Goal: Information Seeking & Learning: Check status

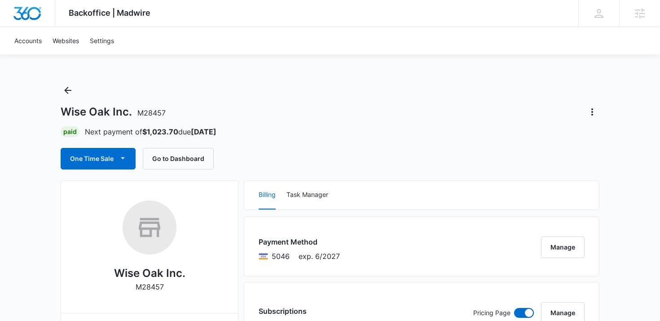
click at [163, 164] on button "Go to Dashboard" at bounding box center [178, 159] width 71 height 22
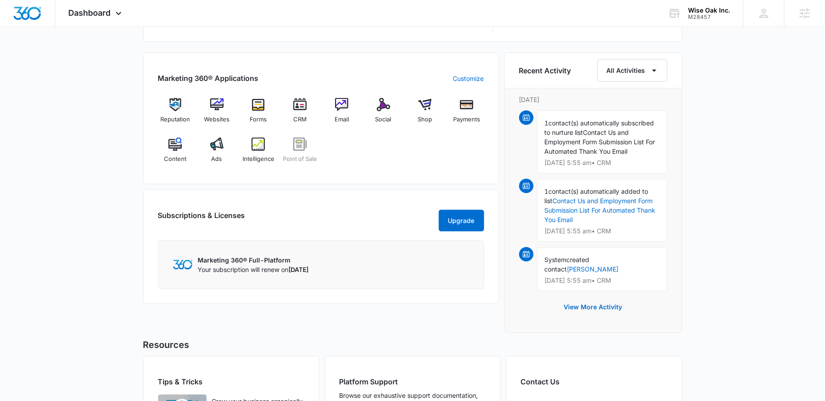
scroll to position [535, 0]
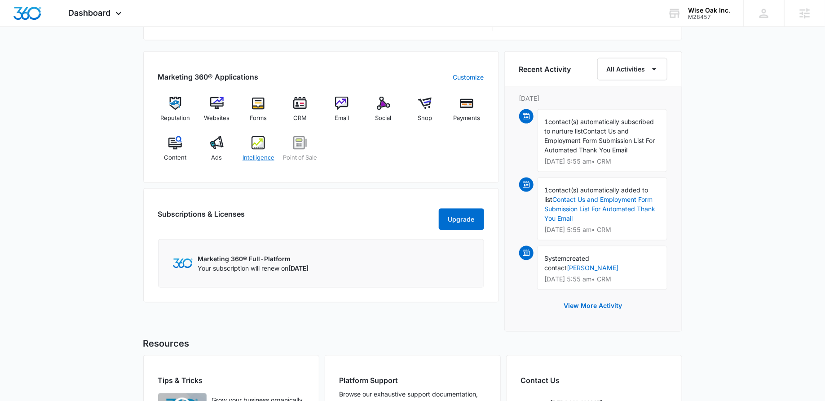
click at [255, 146] on img at bounding box center [257, 142] width 13 height 13
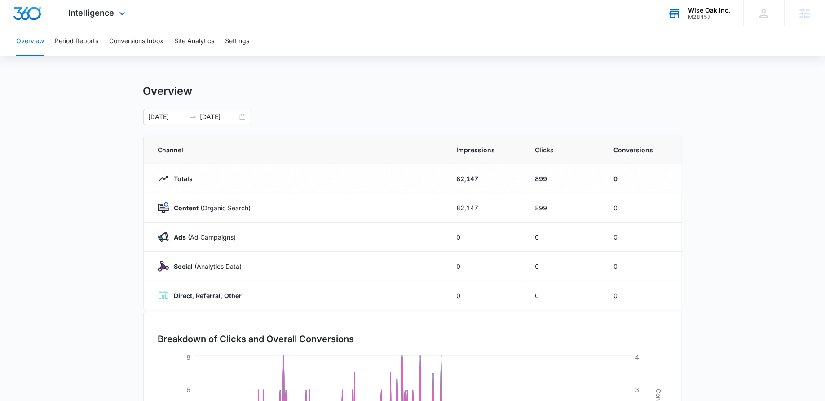
click at [686, 7] on div "Wise Oak Inc. M28457 Your Accounts View All" at bounding box center [698, 13] width 89 height 26
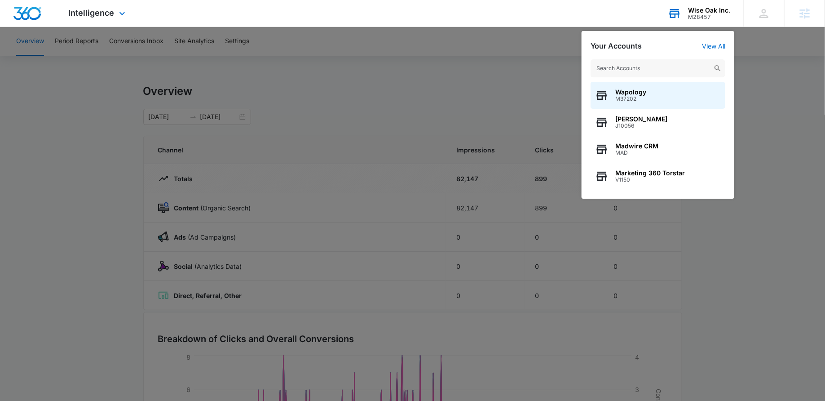
click at [630, 66] on input "text" at bounding box center [658, 68] width 135 height 18
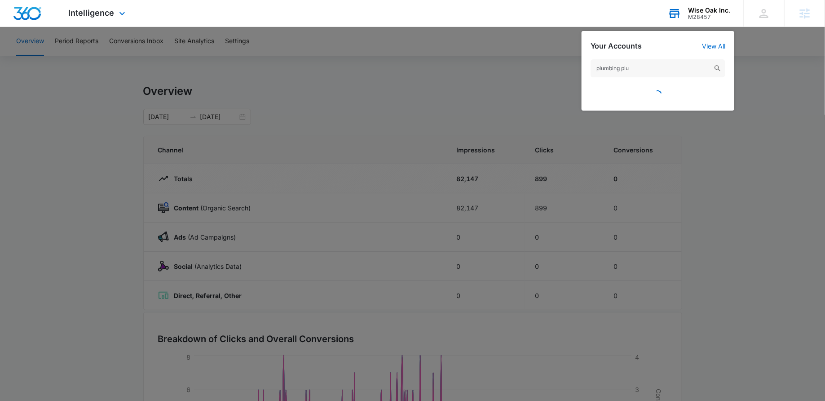
type input "plumbing plus"
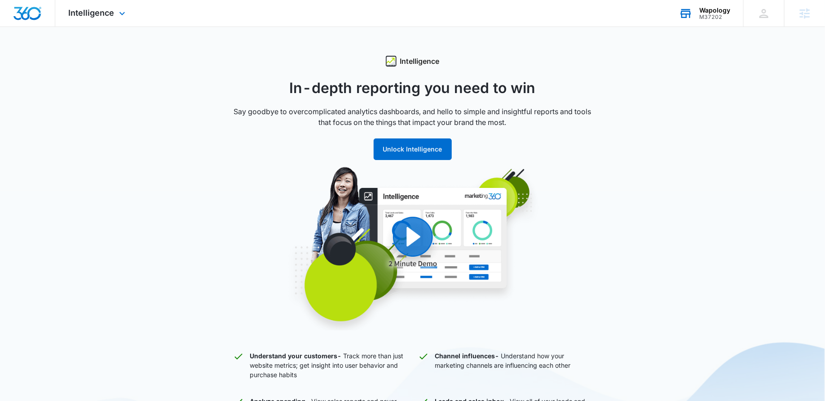
click at [705, 17] on div "M37202" at bounding box center [714, 17] width 31 height 6
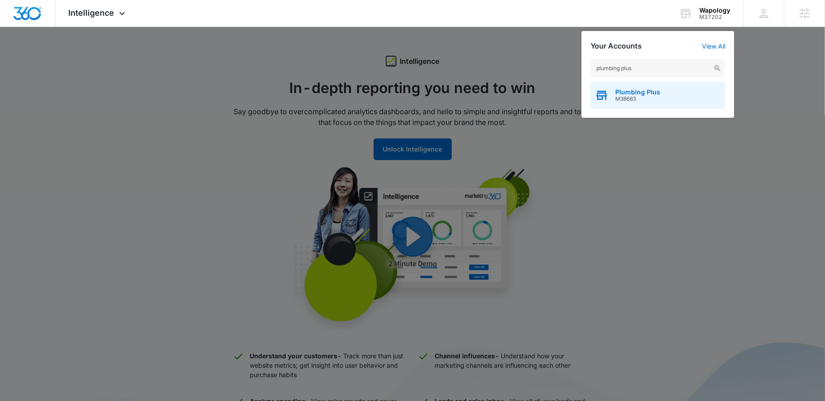
type input "plumbing plus"
click at [647, 90] on span "Plumbing Plus" at bounding box center [637, 91] width 45 height 7
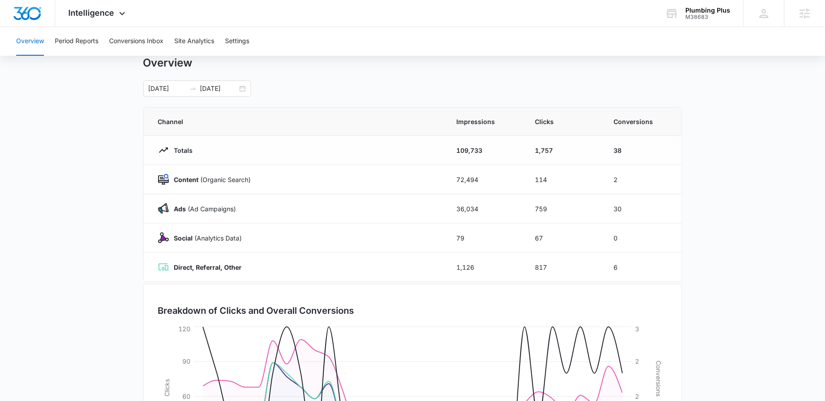
scroll to position [23, 0]
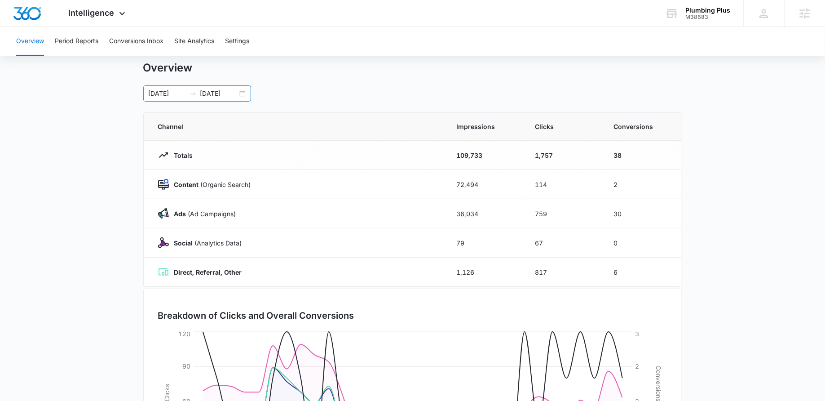
click at [244, 90] on div "[DATE] [DATE]" at bounding box center [197, 93] width 108 height 16
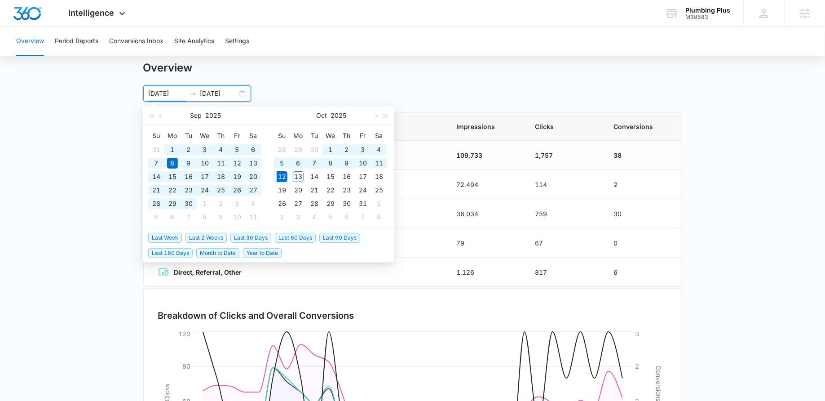
click at [293, 238] on span "Last 60 Days" at bounding box center [295, 238] width 41 height 10
type input "[DATE]"
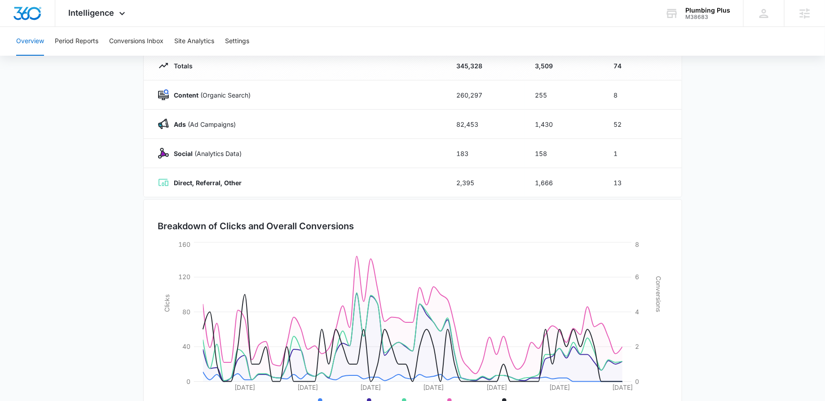
scroll to position [0, 0]
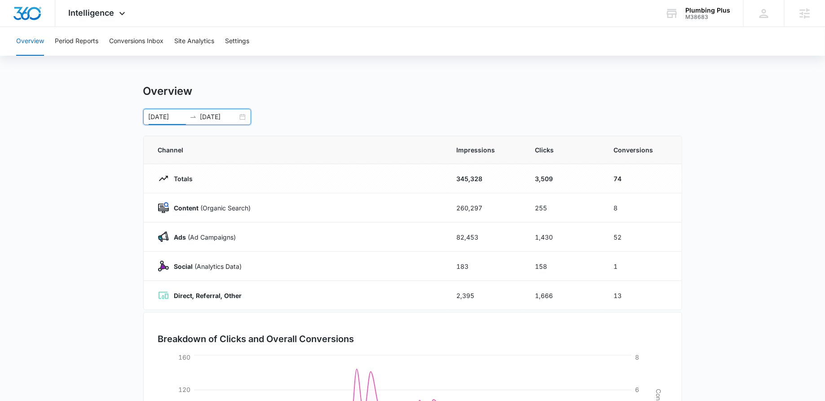
click at [244, 118] on div "[DATE] [DATE]" at bounding box center [197, 117] width 108 height 16
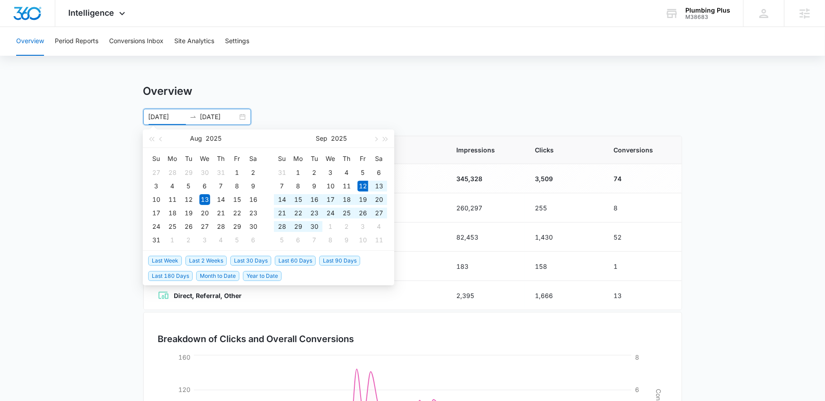
click at [244, 259] on span "Last 30 Days" at bounding box center [250, 261] width 41 height 10
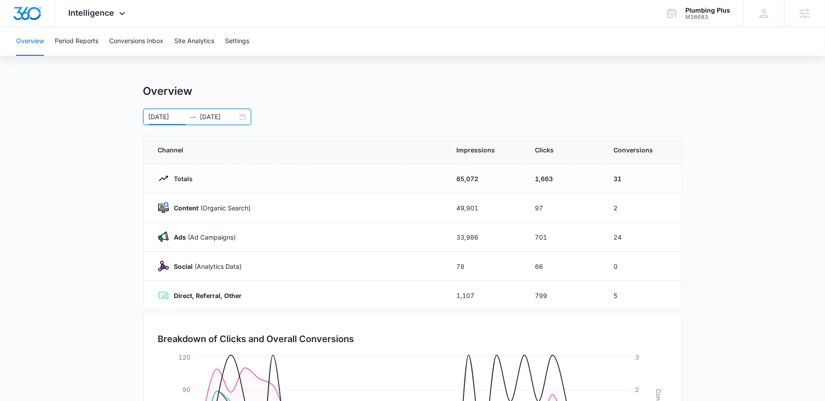
click at [241, 113] on div "[DATE] [DATE]" at bounding box center [197, 117] width 108 height 16
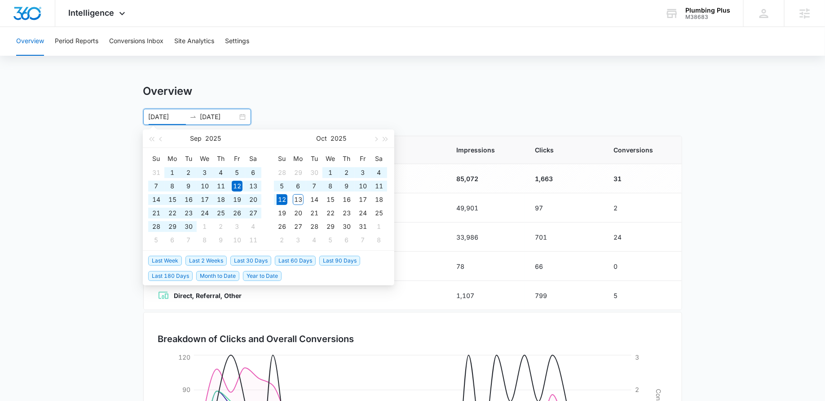
click at [282, 259] on span "Last 60 Days" at bounding box center [295, 261] width 41 height 10
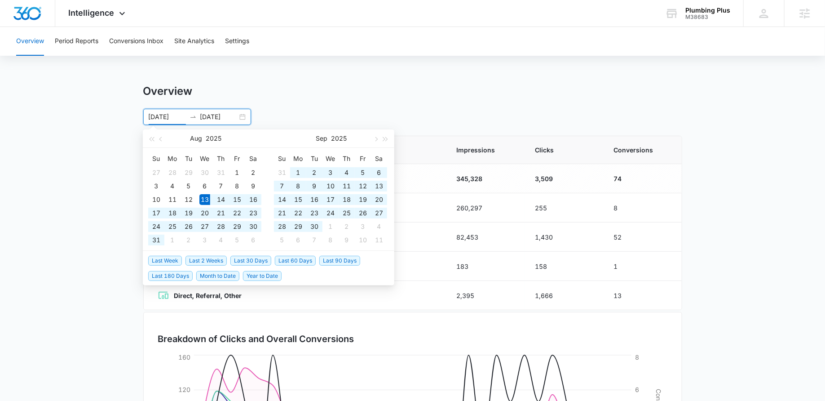
type input "[DATE]"
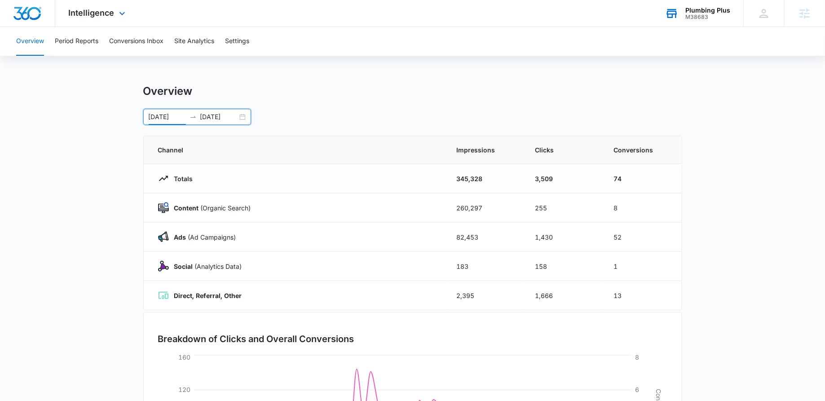
click at [704, 13] on div "Plumbing Plus" at bounding box center [707, 10] width 45 height 7
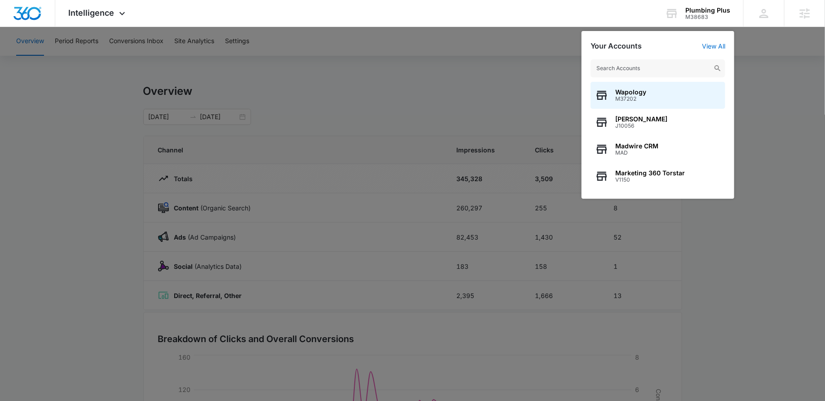
click at [643, 65] on input "text" at bounding box center [658, 68] width 135 height 18
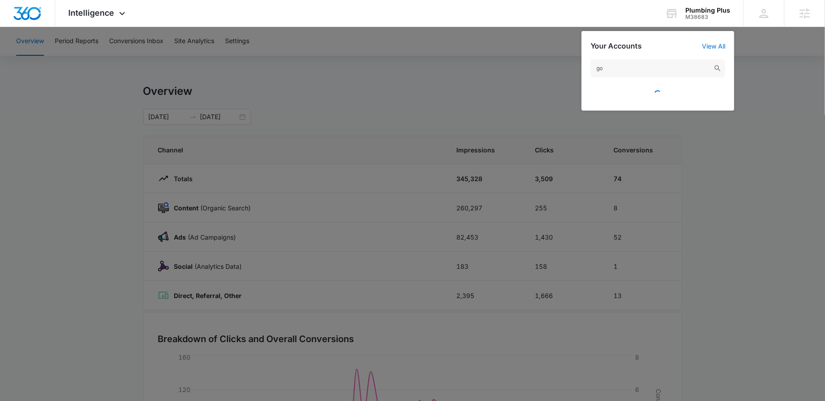
type input "g"
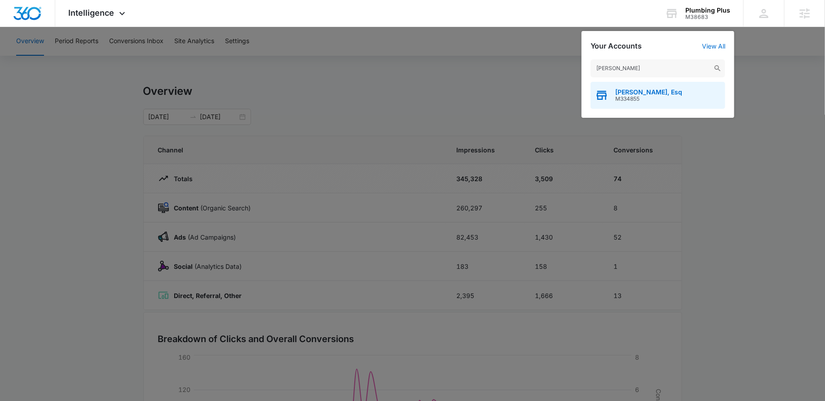
type input "[PERSON_NAME]"
click at [630, 86] on div "[PERSON_NAME], Esq M334855" at bounding box center [658, 95] width 135 height 27
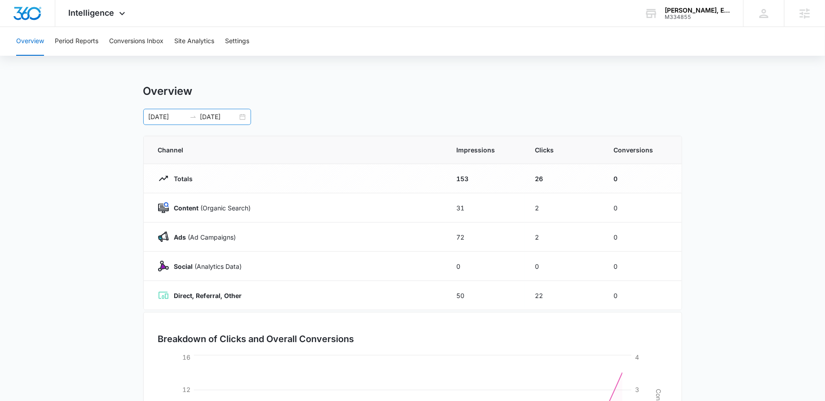
click at [240, 114] on div "[DATE] [DATE]" at bounding box center [197, 117] width 108 height 16
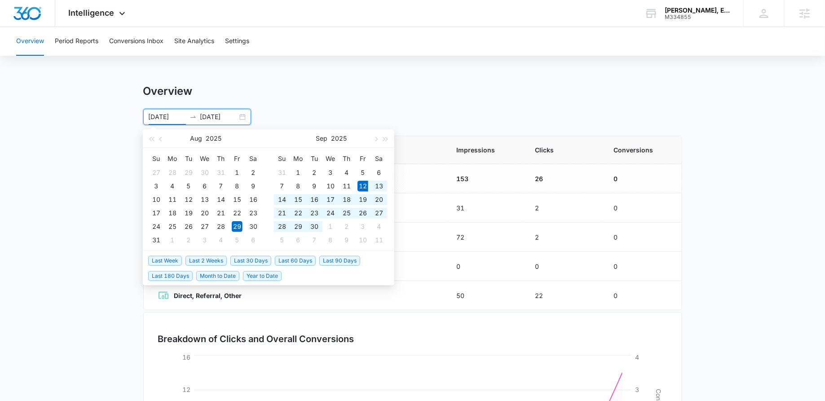
click at [239, 257] on span "Last 30 Days" at bounding box center [250, 261] width 41 height 10
type input "[DATE]"
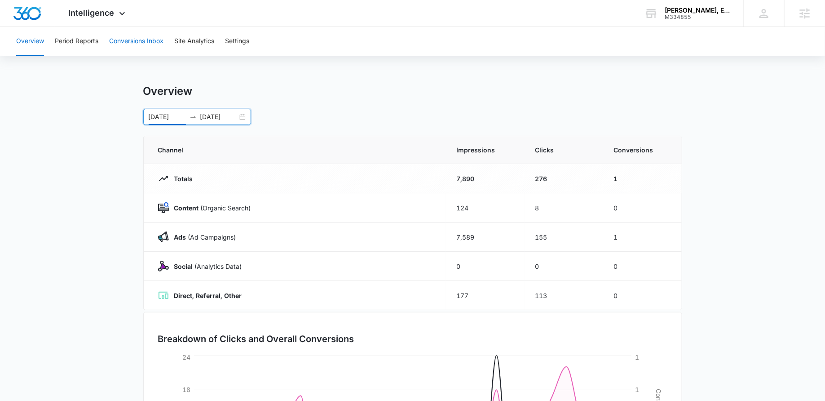
click at [117, 45] on button "Conversions Inbox" at bounding box center [136, 41] width 54 height 29
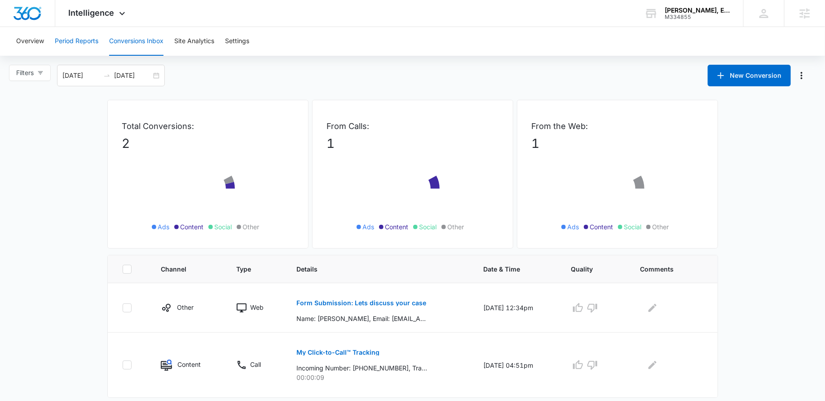
click at [78, 42] on button "Period Reports" at bounding box center [77, 41] width 44 height 29
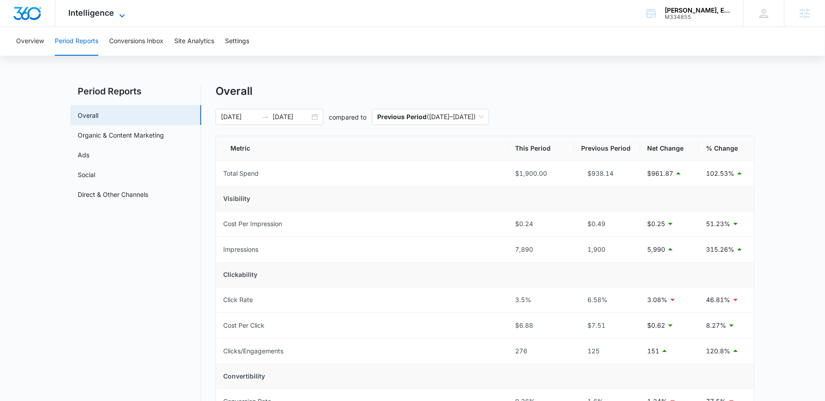
click at [88, 17] on span "Intelligence" at bounding box center [92, 12] width 46 height 9
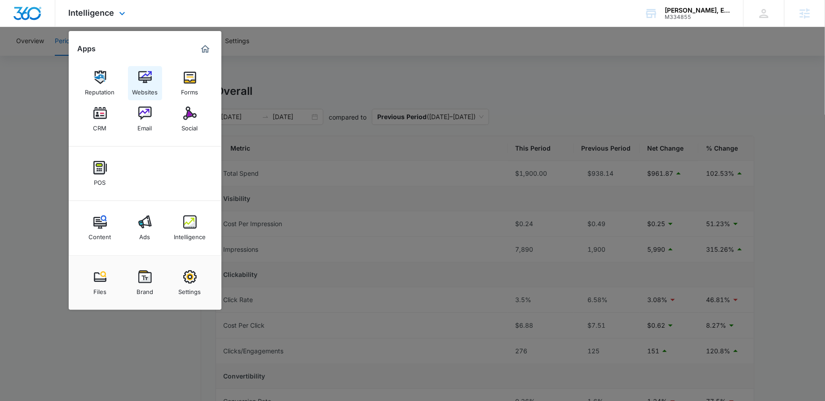
click at [146, 85] on div "Websites" at bounding box center [145, 90] width 26 height 12
